Goal: Information Seeking & Learning: Learn about a topic

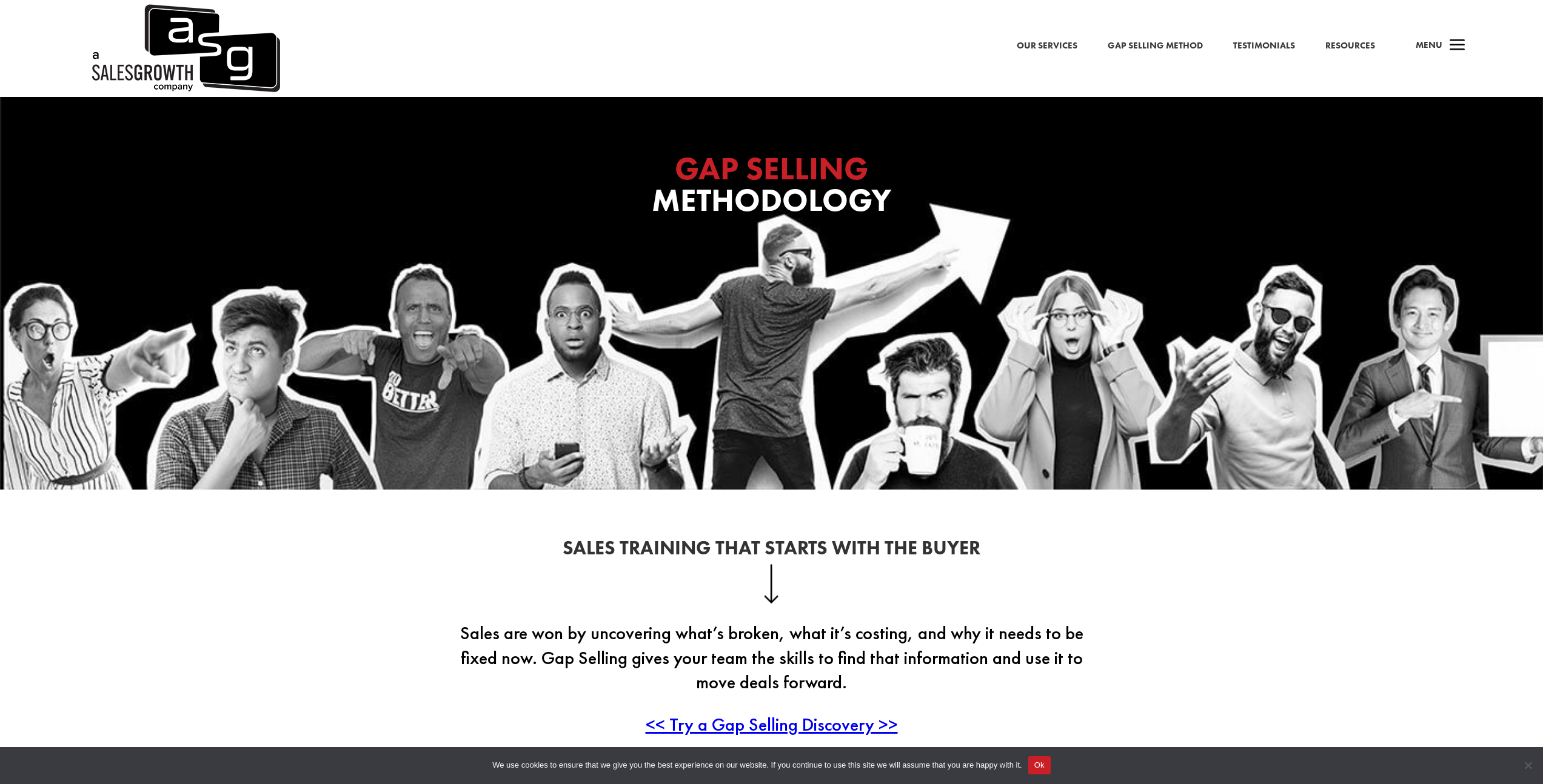
click at [1029, 42] on link "Our Services" at bounding box center [1047, 46] width 61 height 16
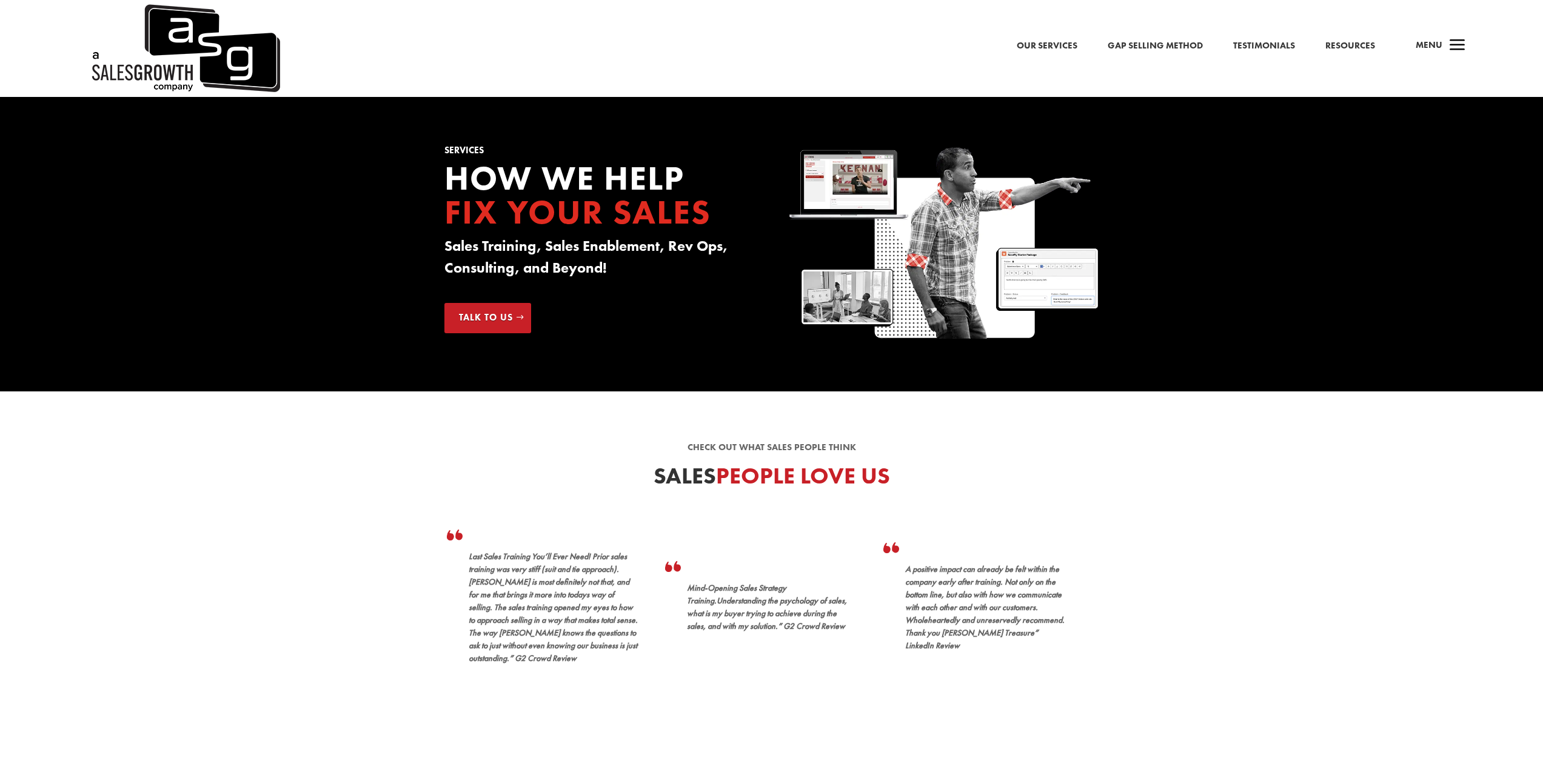
click at [1452, 45] on span "a" at bounding box center [1457, 45] width 24 height 24
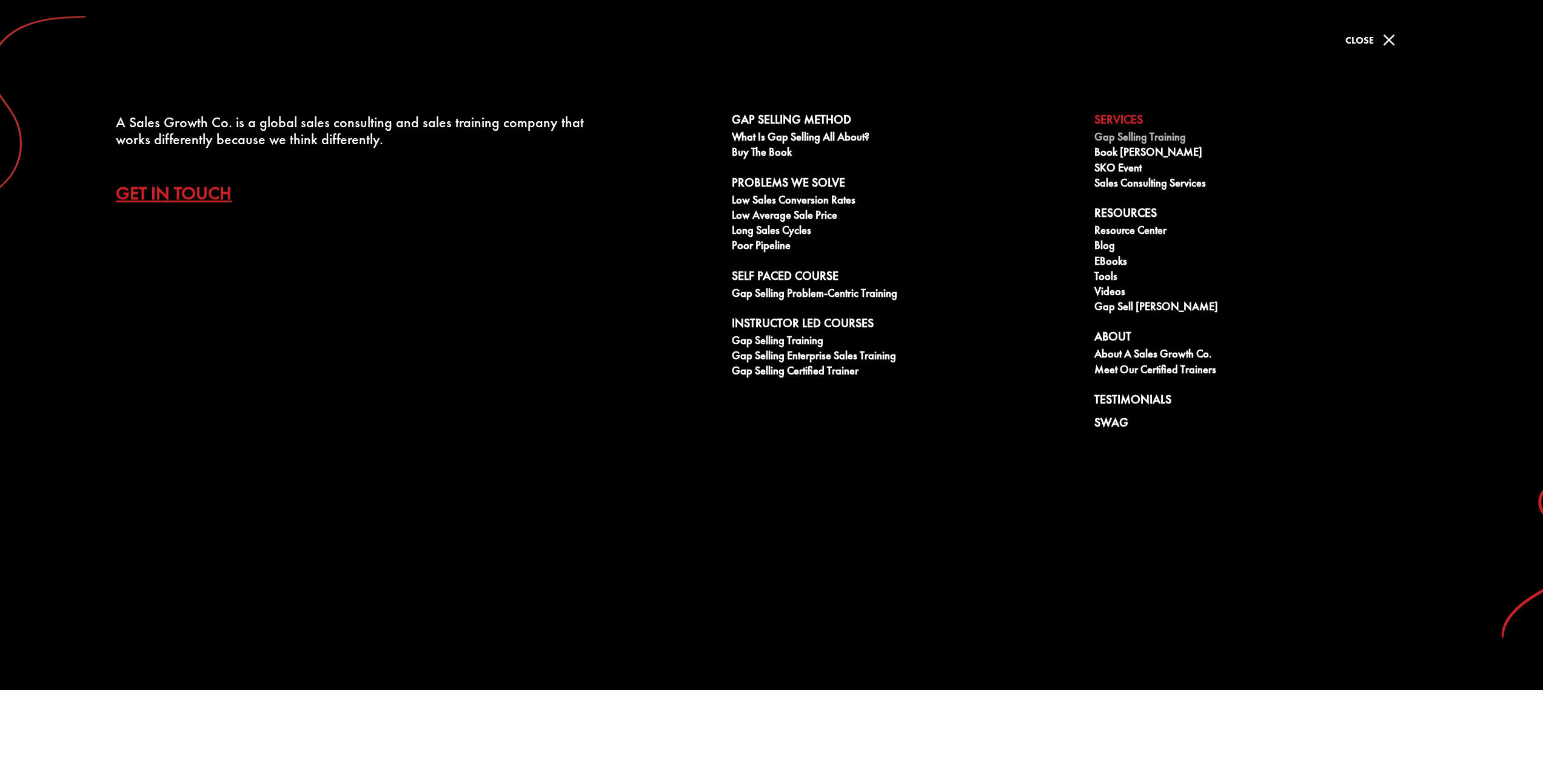
click at [1123, 139] on link "Gap Selling Training" at bounding box center [1269, 138] width 349 height 15
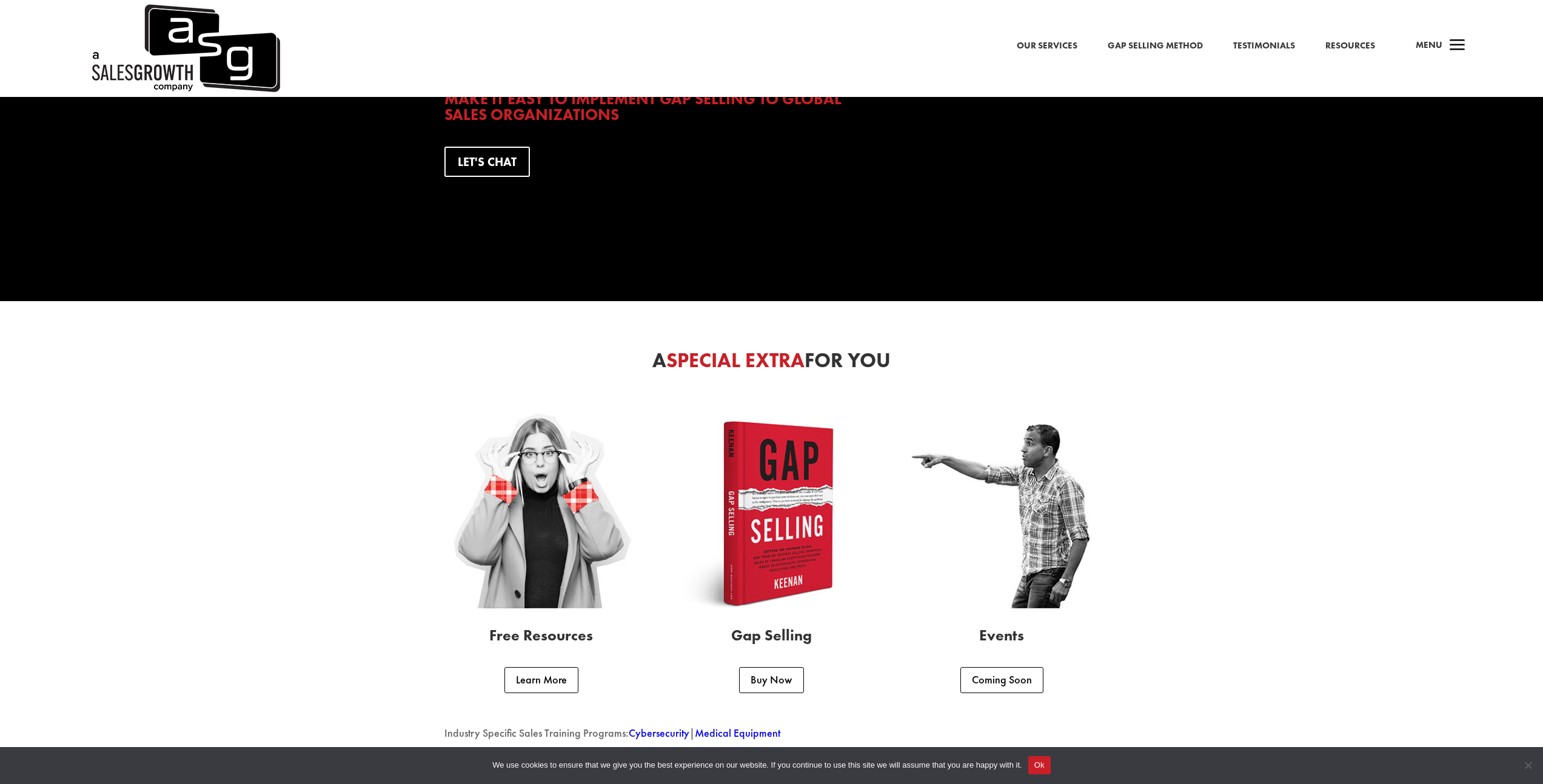
scroll to position [3222, 0]
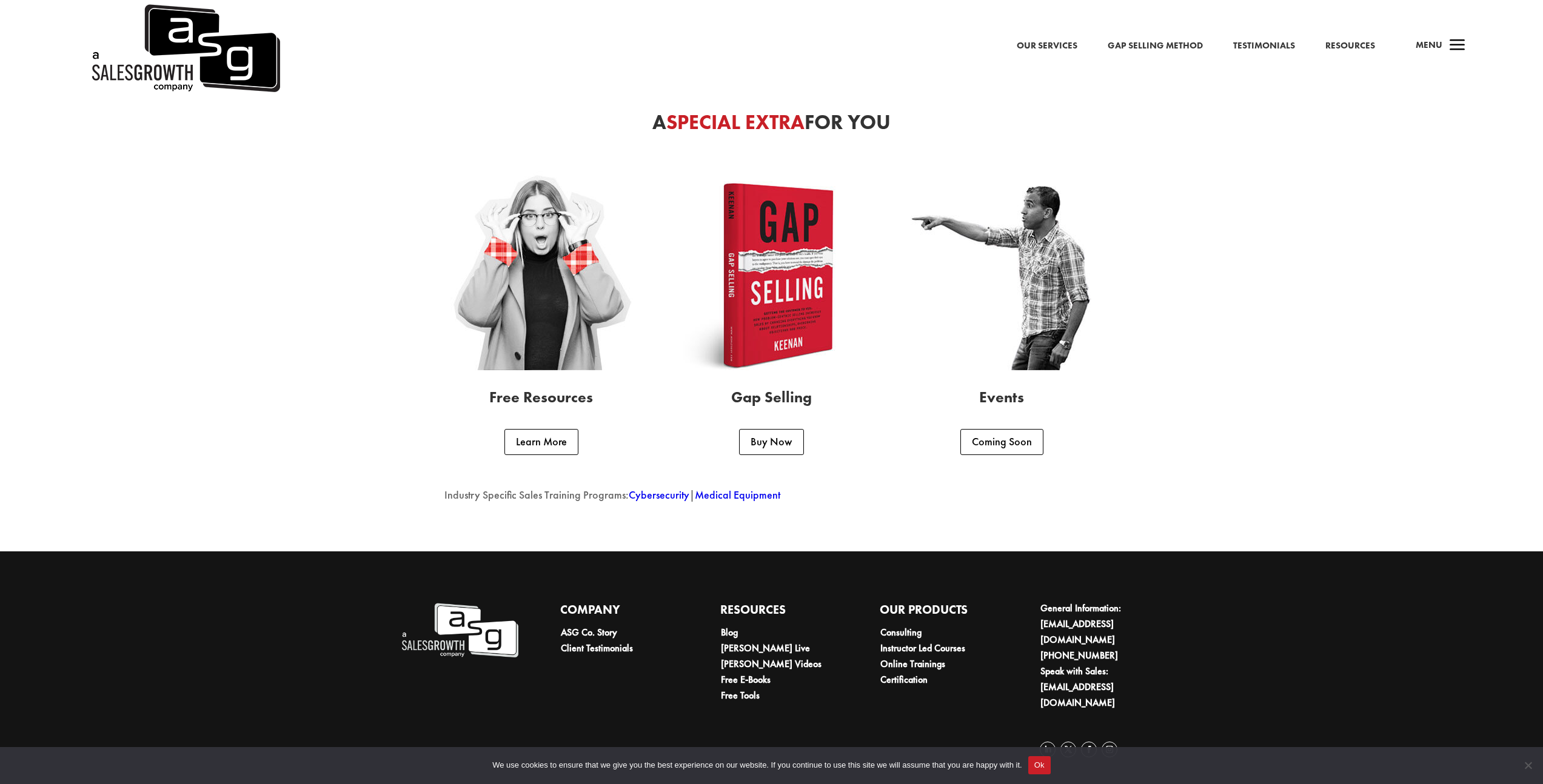
click at [1040, 41] on link "Our Services" at bounding box center [1047, 46] width 61 height 16
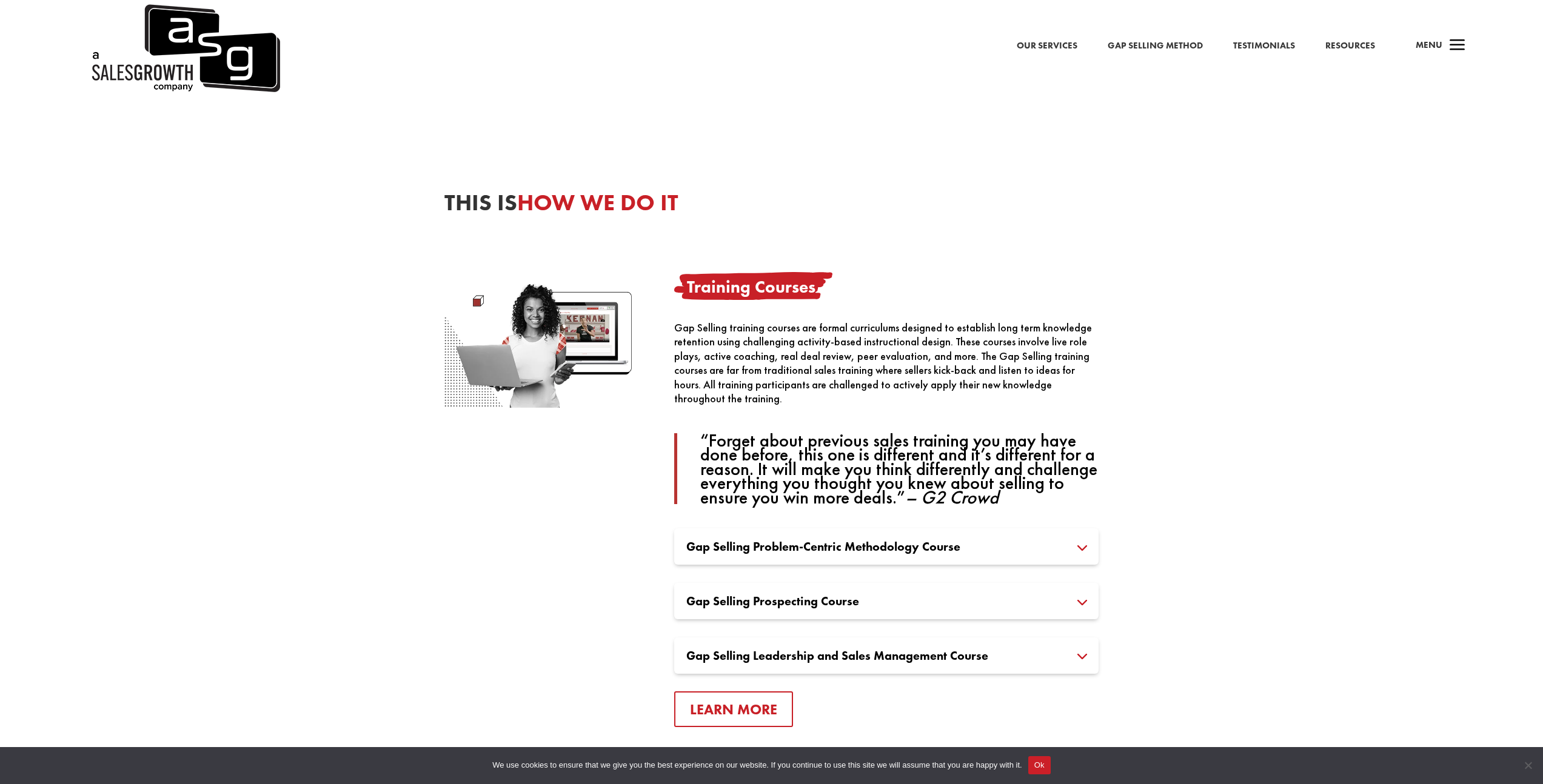
scroll to position [668, 0]
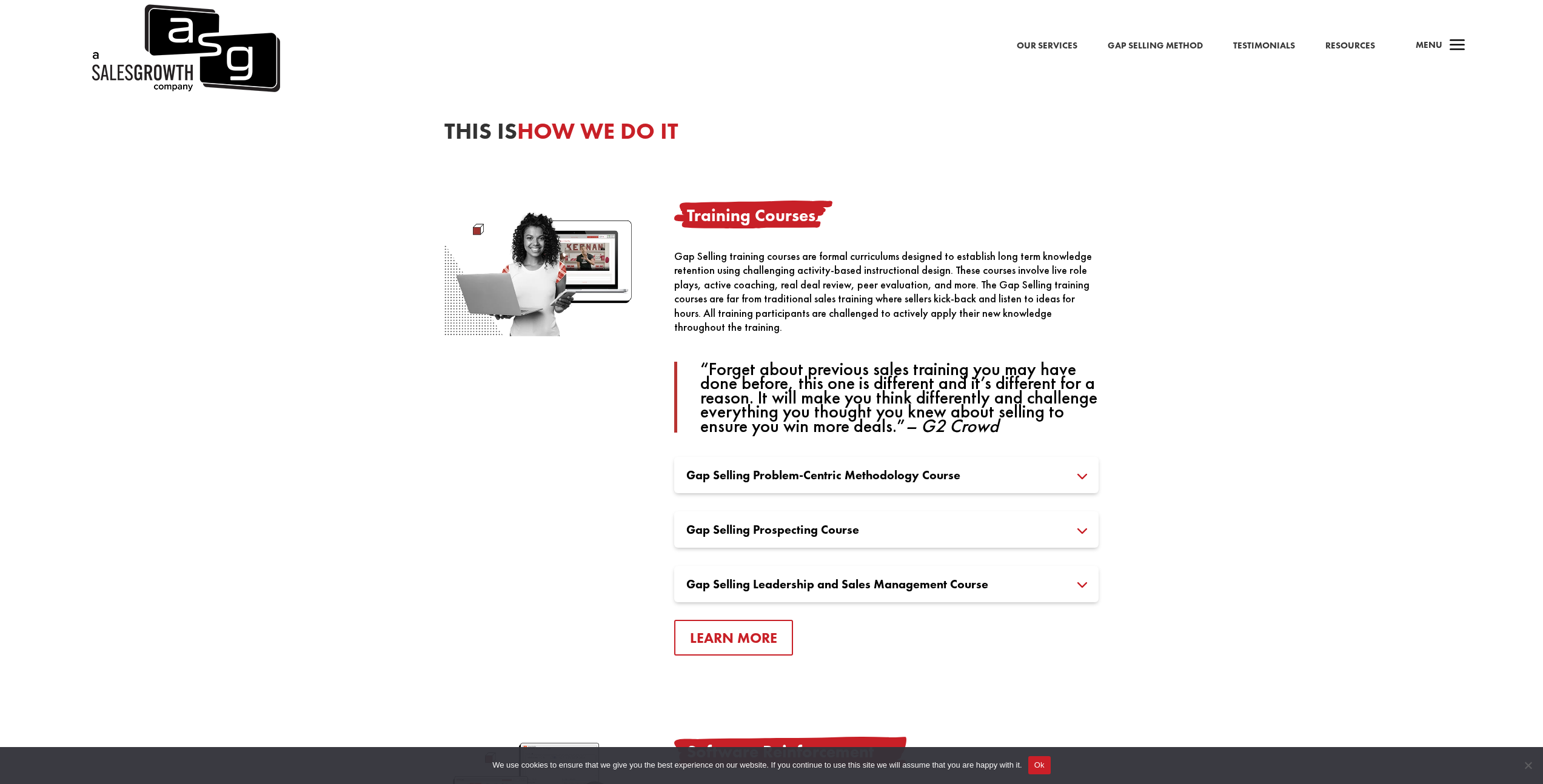
click at [871, 471] on h3 "Gap Selling Problem-Centric Methodology Course" at bounding box center [887, 475] width 401 height 12
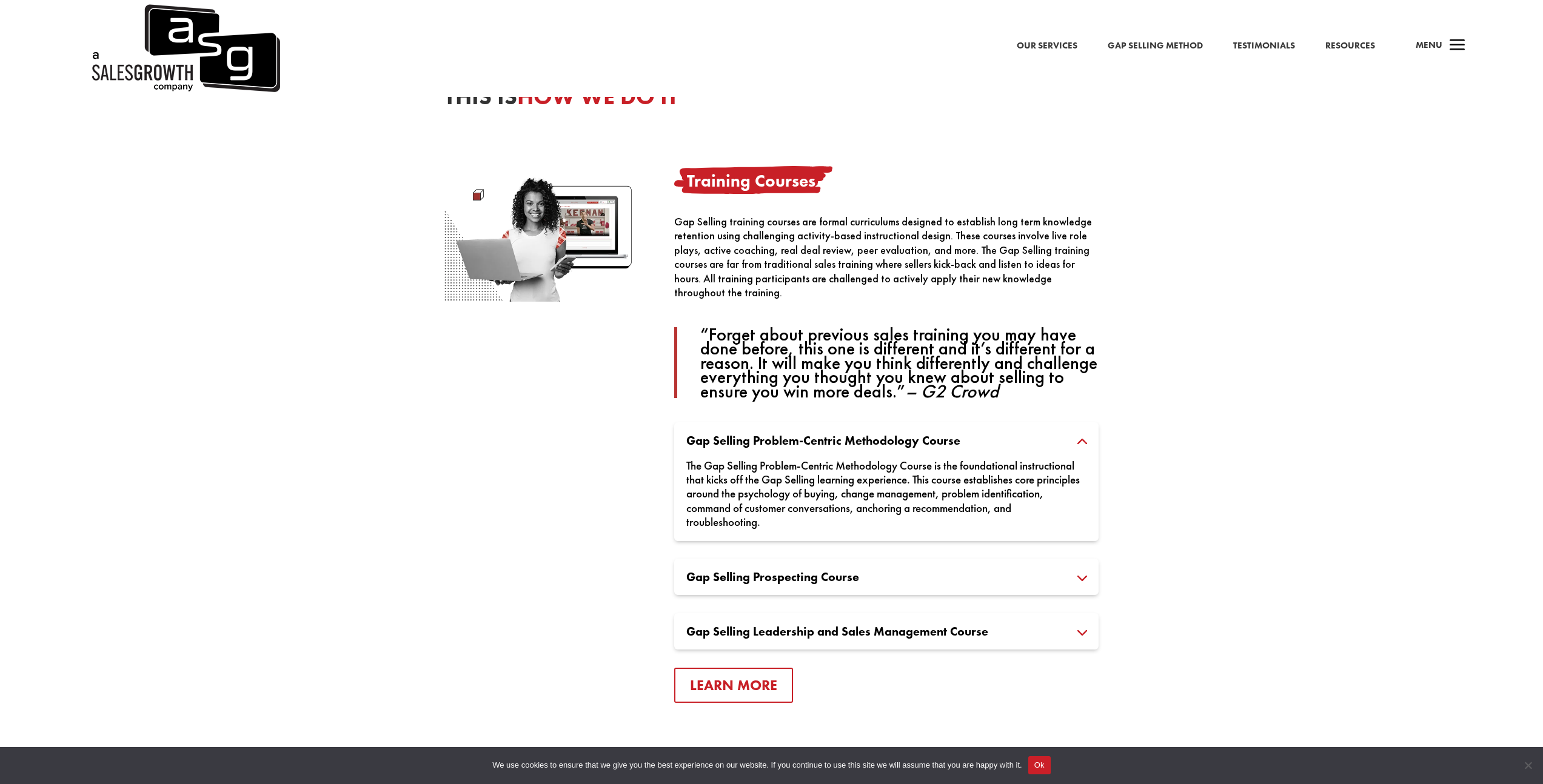
scroll to position [922, 0]
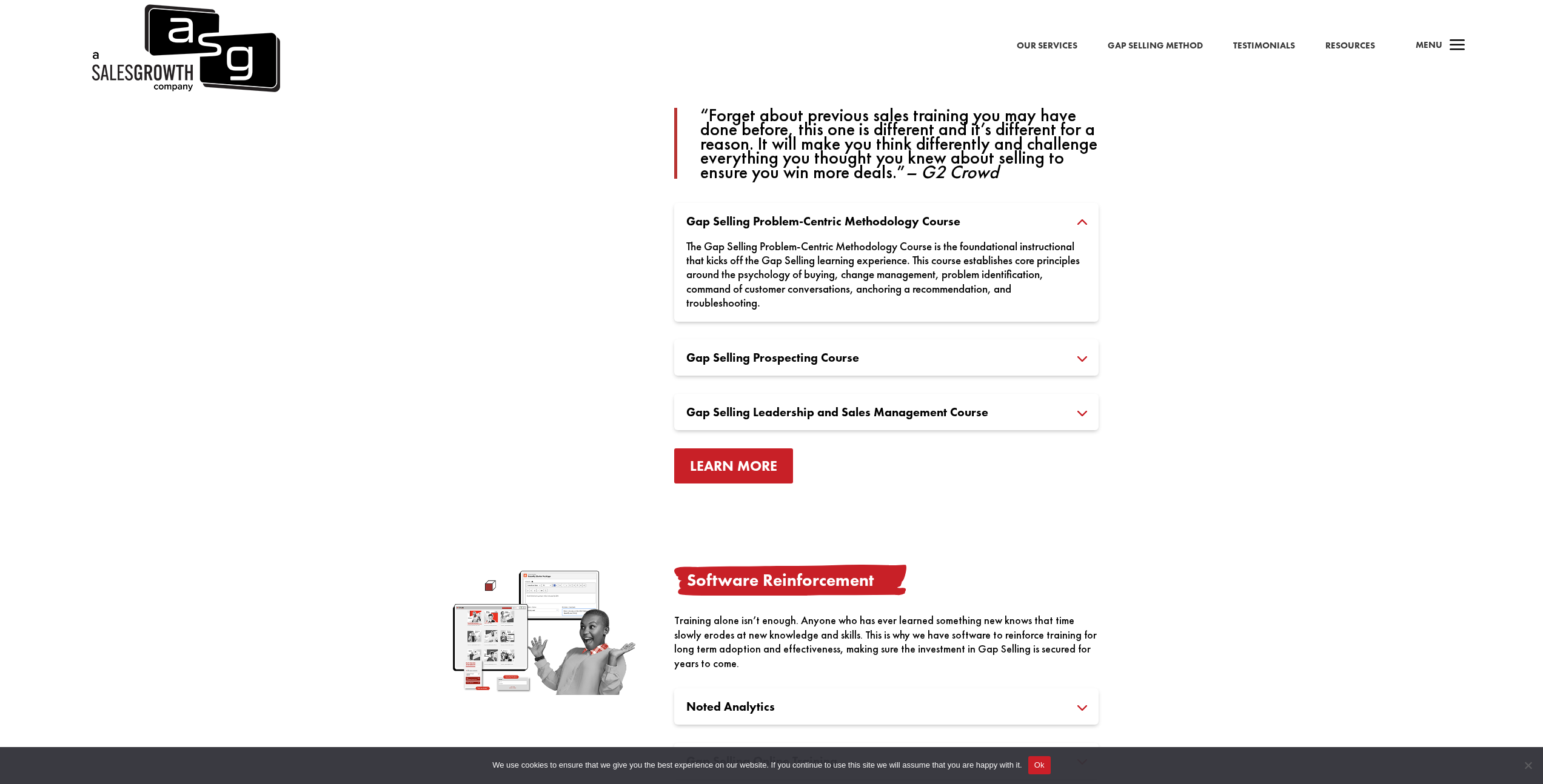
click at [756, 478] on link "Learn More" at bounding box center [733, 466] width 119 height 36
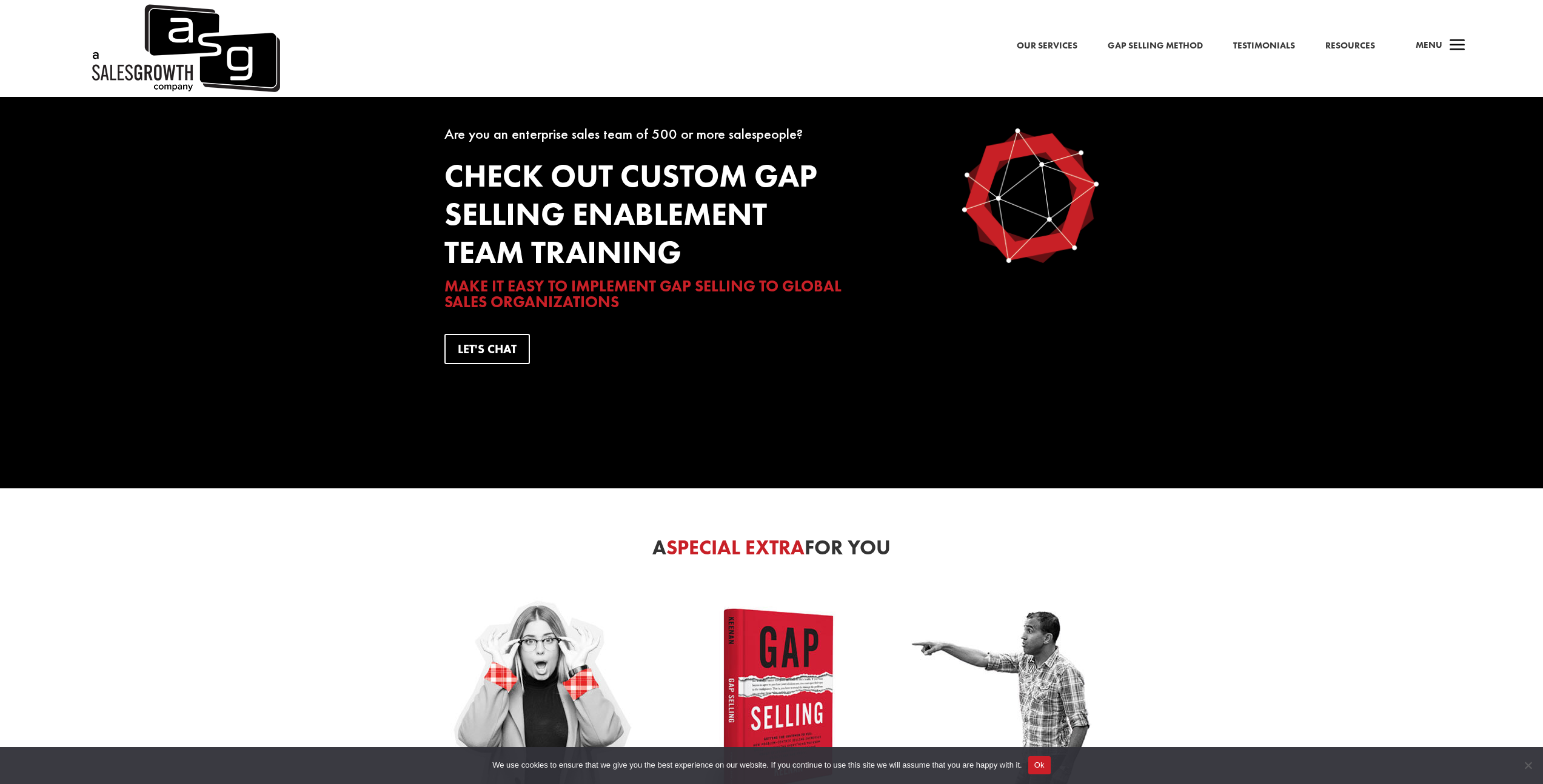
scroll to position [2391, 0]
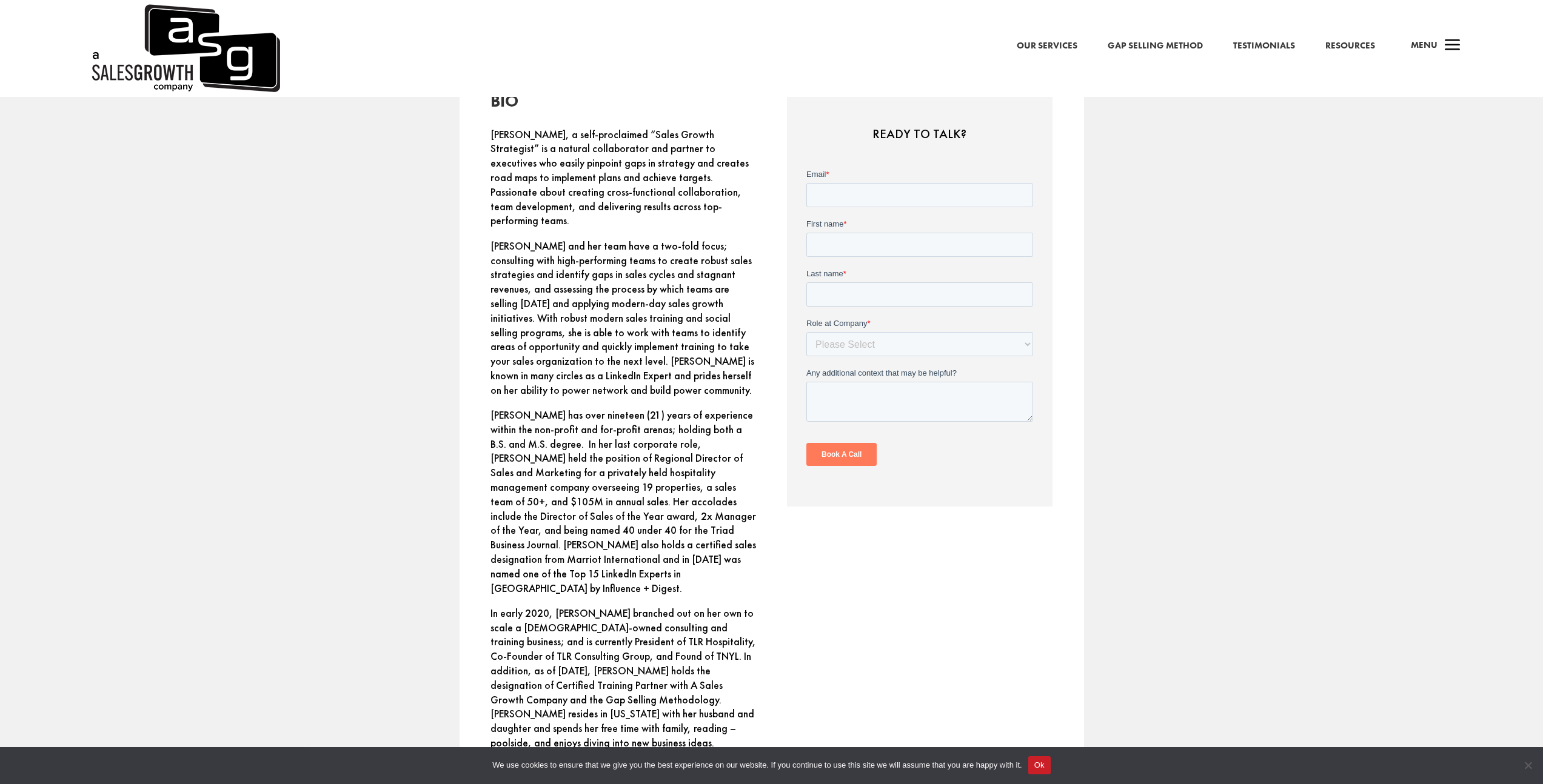
scroll to position [753, 0]
click at [867, 350] on select "Please Select C-Level (CRO, CSO, etc) Senior Leadership (VP of Sales, VP of Ena…" at bounding box center [920, 347] width 227 height 24
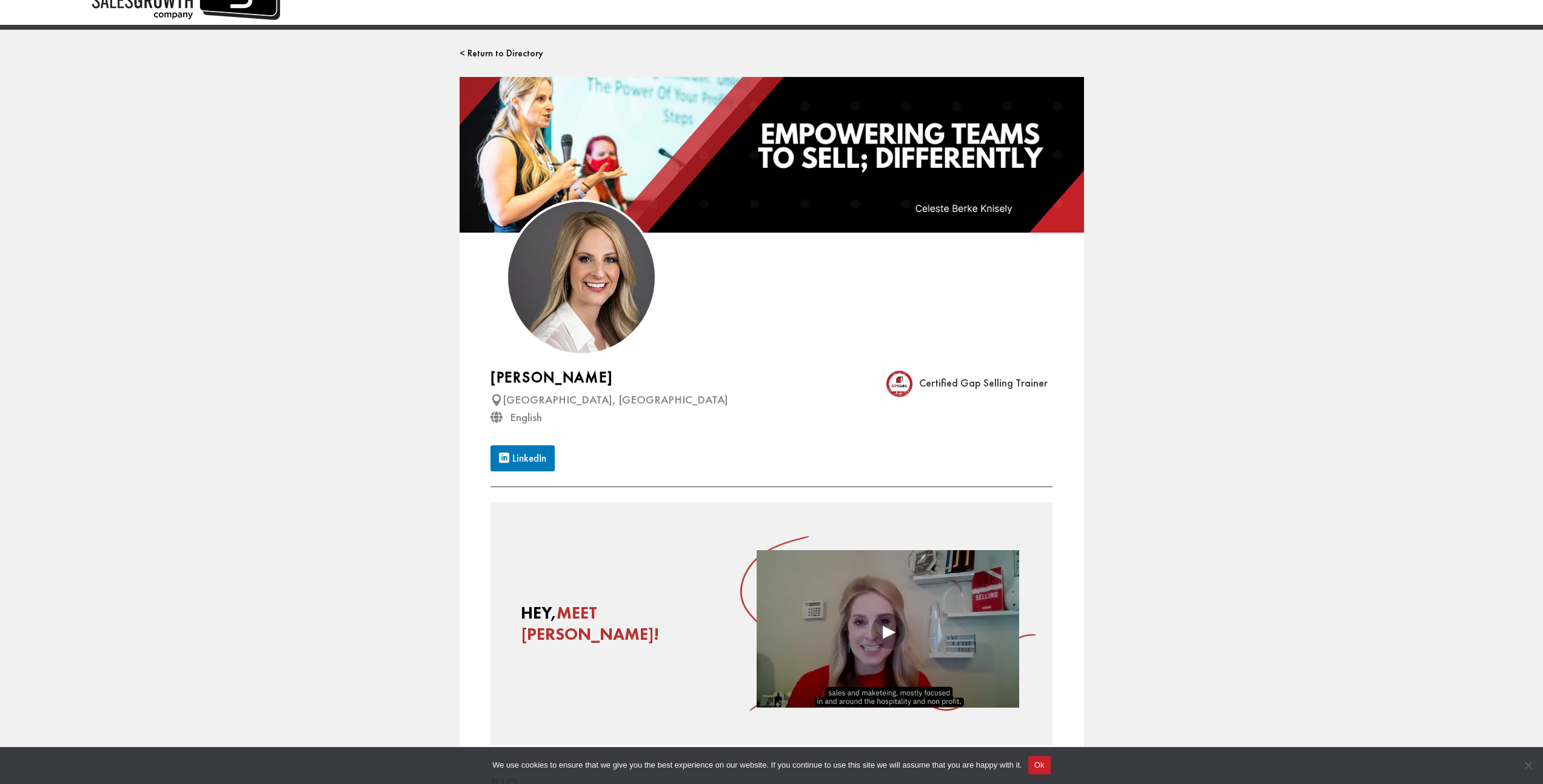
scroll to position [0, 0]
